Goal: Task Accomplishment & Management: Manage account settings

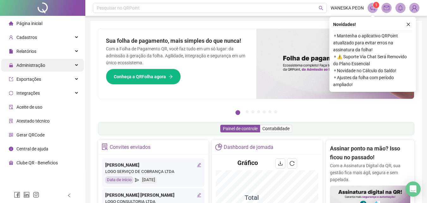
click at [35, 65] on span "Administração" at bounding box center [30, 65] width 29 height 5
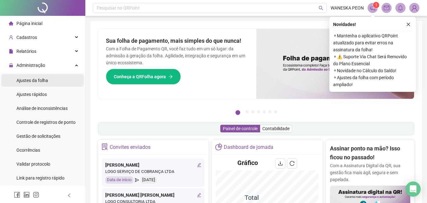
click at [44, 81] on span "Ajustes da folha" at bounding box center [32, 80] width 32 height 5
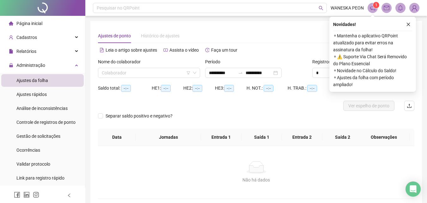
type input "**********"
click at [122, 71] on input "search" at bounding box center [146, 72] width 89 height 9
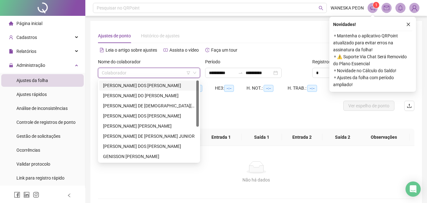
click at [149, 85] on div "[PERSON_NAME] DOS [PERSON_NAME]" at bounding box center [149, 85] width 92 height 7
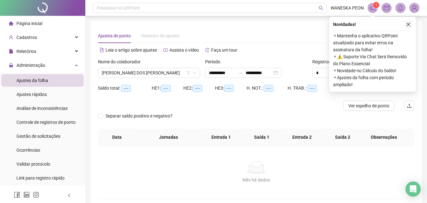
click at [409, 22] on button "button" at bounding box center [409, 25] width 8 height 8
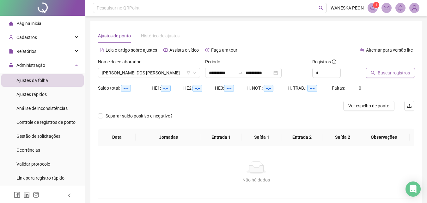
click at [398, 75] on span "Buscar registros" at bounding box center [394, 72] width 32 height 7
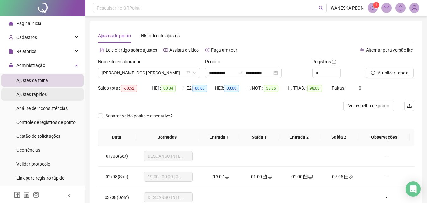
click at [47, 97] on li "Ajustes rápidos" at bounding box center [42, 94] width 83 height 13
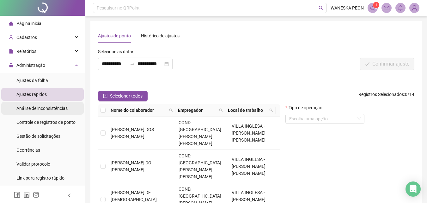
click at [50, 109] on span "Análise de inconsistências" at bounding box center [41, 108] width 51 height 5
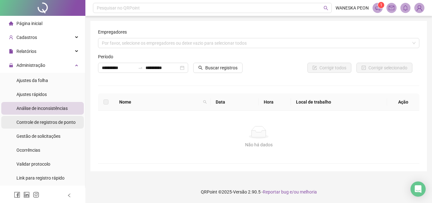
click at [53, 124] on span "Controle de registros de ponto" at bounding box center [45, 122] width 59 height 5
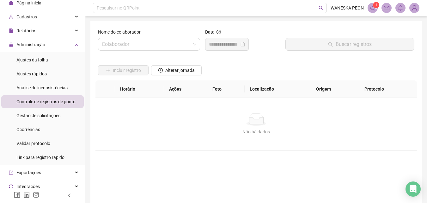
scroll to position [32, 0]
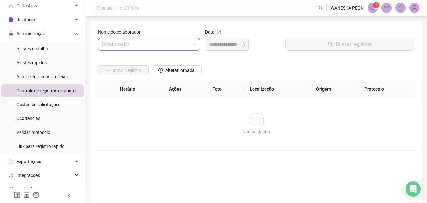
click at [181, 41] on input "search" at bounding box center [146, 44] width 89 height 12
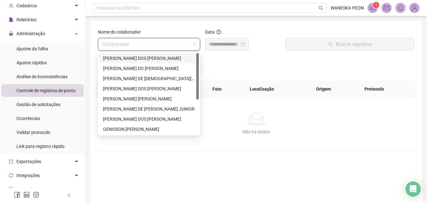
click at [163, 58] on div "[PERSON_NAME] DOS [PERSON_NAME]" at bounding box center [149, 58] width 92 height 7
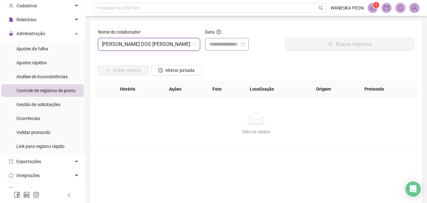
click at [245, 46] on div at bounding box center [227, 44] width 36 height 8
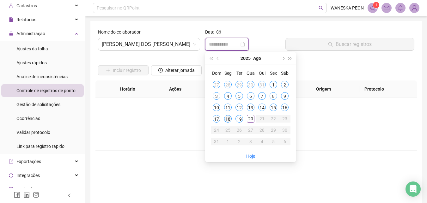
type input "**********"
click at [225, 119] on div "18" at bounding box center [228, 119] width 8 height 8
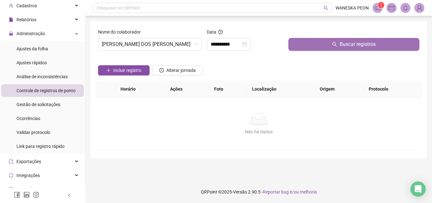
click at [374, 45] on span "Buscar registros" at bounding box center [358, 44] width 36 height 8
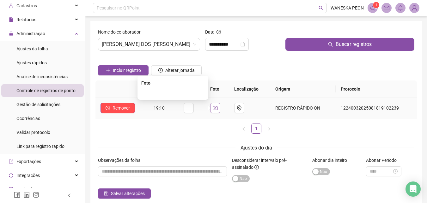
click at [218, 108] on icon "camera" at bounding box center [215, 108] width 5 height 4
click at [173, 93] on img at bounding box center [173, 93] width 0 height 0
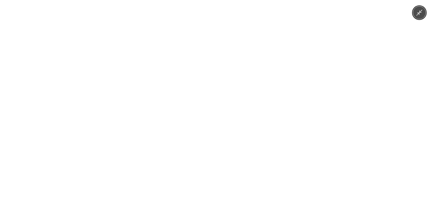
click at [253, 116] on img at bounding box center [216, 101] width 270 height 203
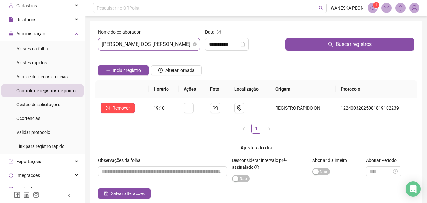
click at [186, 45] on span "[PERSON_NAME] DOS [PERSON_NAME]" at bounding box center [149, 44] width 95 height 12
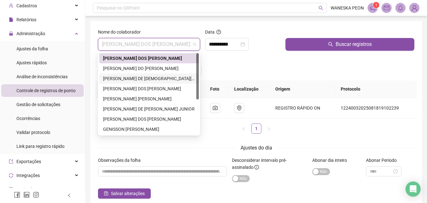
click at [156, 81] on div "[PERSON_NAME] DE [DEMOGRAPHIC_DATA][PERSON_NAME]" at bounding box center [149, 78] width 92 height 7
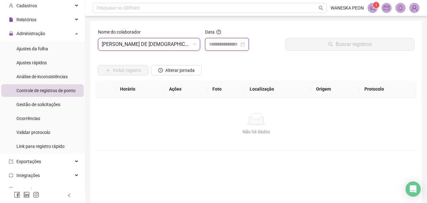
click at [219, 46] on input at bounding box center [224, 44] width 30 height 8
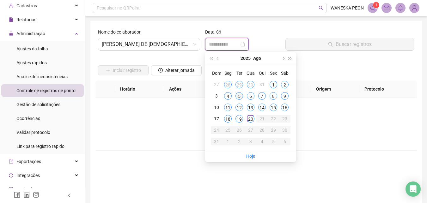
type input "**********"
click at [240, 95] on div "5" at bounding box center [240, 96] width 8 height 8
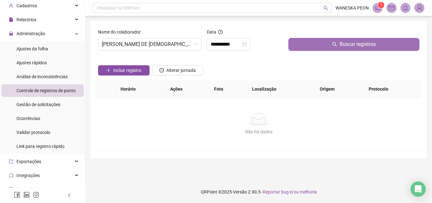
click at [342, 45] on span "Buscar registros" at bounding box center [358, 44] width 36 height 8
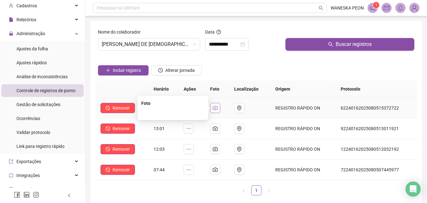
click at [218, 108] on icon "camera" at bounding box center [215, 107] width 5 height 5
click at [218, 128] on icon "camera" at bounding box center [215, 128] width 5 height 5
click at [216, 129] on icon "camera" at bounding box center [215, 128] width 5 height 5
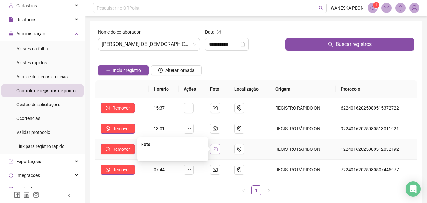
click at [218, 149] on icon "camera" at bounding box center [215, 148] width 5 height 5
click at [216, 170] on icon "camera" at bounding box center [215, 169] width 5 height 5
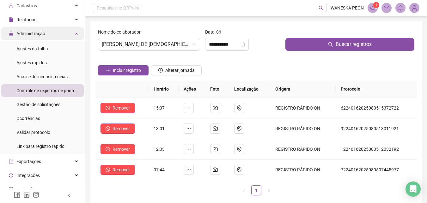
click at [54, 34] on ul "Página inicial Cadastros Relatórios Administração Ajustes da folha Ajustes rápi…" at bounding box center [42, 118] width 85 height 268
click at [143, 45] on span "[PERSON_NAME] DE [DEMOGRAPHIC_DATA][PERSON_NAME]" at bounding box center [149, 44] width 95 height 12
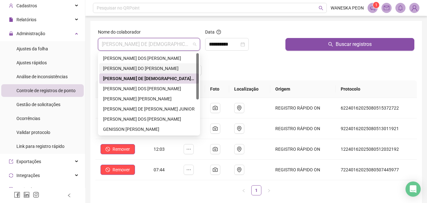
click at [137, 69] on div "[PERSON_NAME] DO [PERSON_NAME]" at bounding box center [149, 68] width 92 height 7
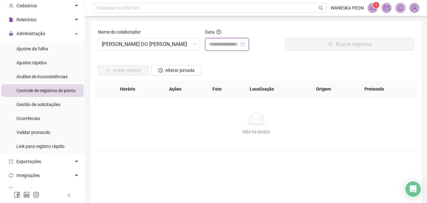
click at [234, 45] on input at bounding box center [224, 44] width 30 height 8
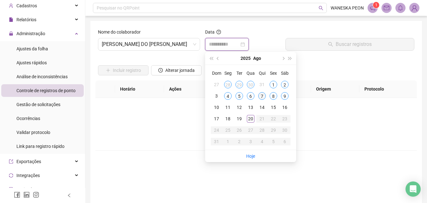
type input "**********"
click at [263, 97] on div "7" at bounding box center [262, 96] width 8 height 8
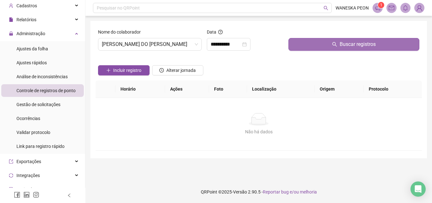
click at [354, 44] on span "Buscar registros" at bounding box center [358, 44] width 36 height 8
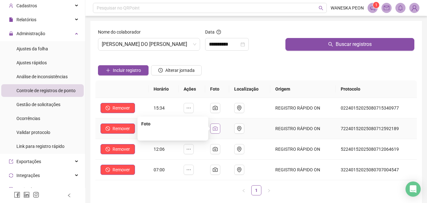
click at [218, 129] on icon "camera" at bounding box center [215, 128] width 5 height 5
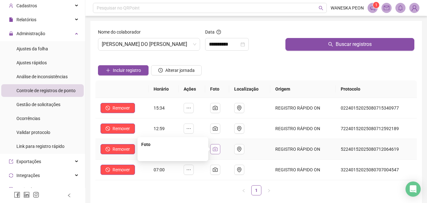
click at [218, 150] on icon "camera" at bounding box center [215, 148] width 5 height 5
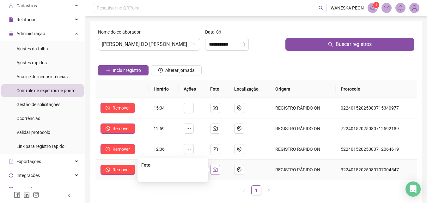
click at [218, 170] on icon "camera" at bounding box center [215, 169] width 5 height 5
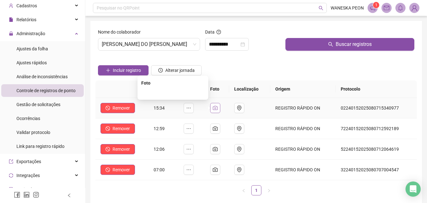
click at [217, 107] on icon "camera" at bounding box center [215, 107] width 5 height 5
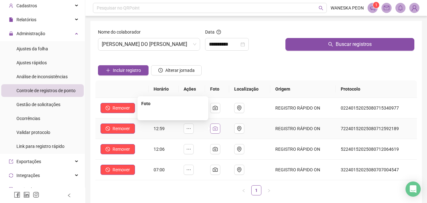
click at [215, 127] on icon "camera" at bounding box center [215, 128] width 5 height 5
